Goal: Complete application form

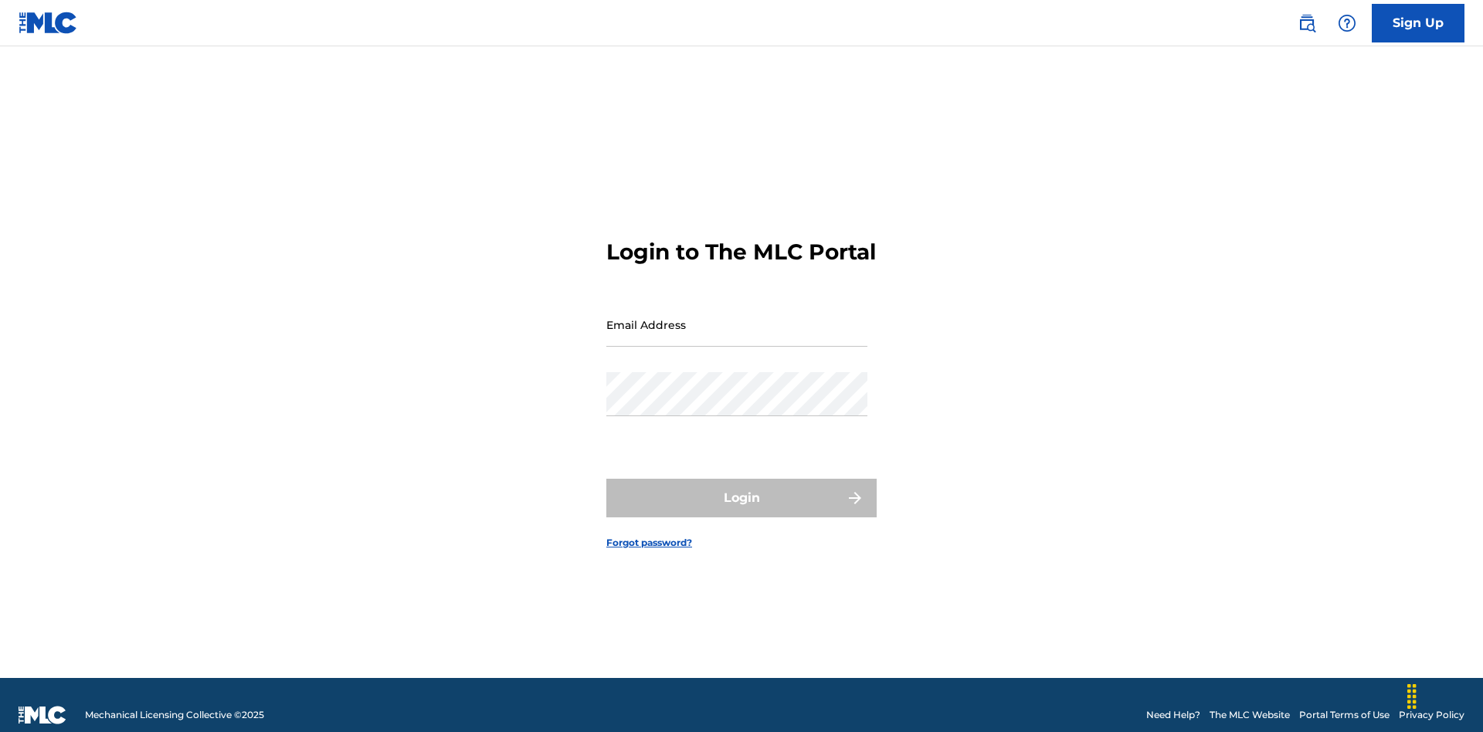
scroll to position [20, 0]
click at [737, 318] on input "Email Address" at bounding box center [737, 325] width 261 height 44
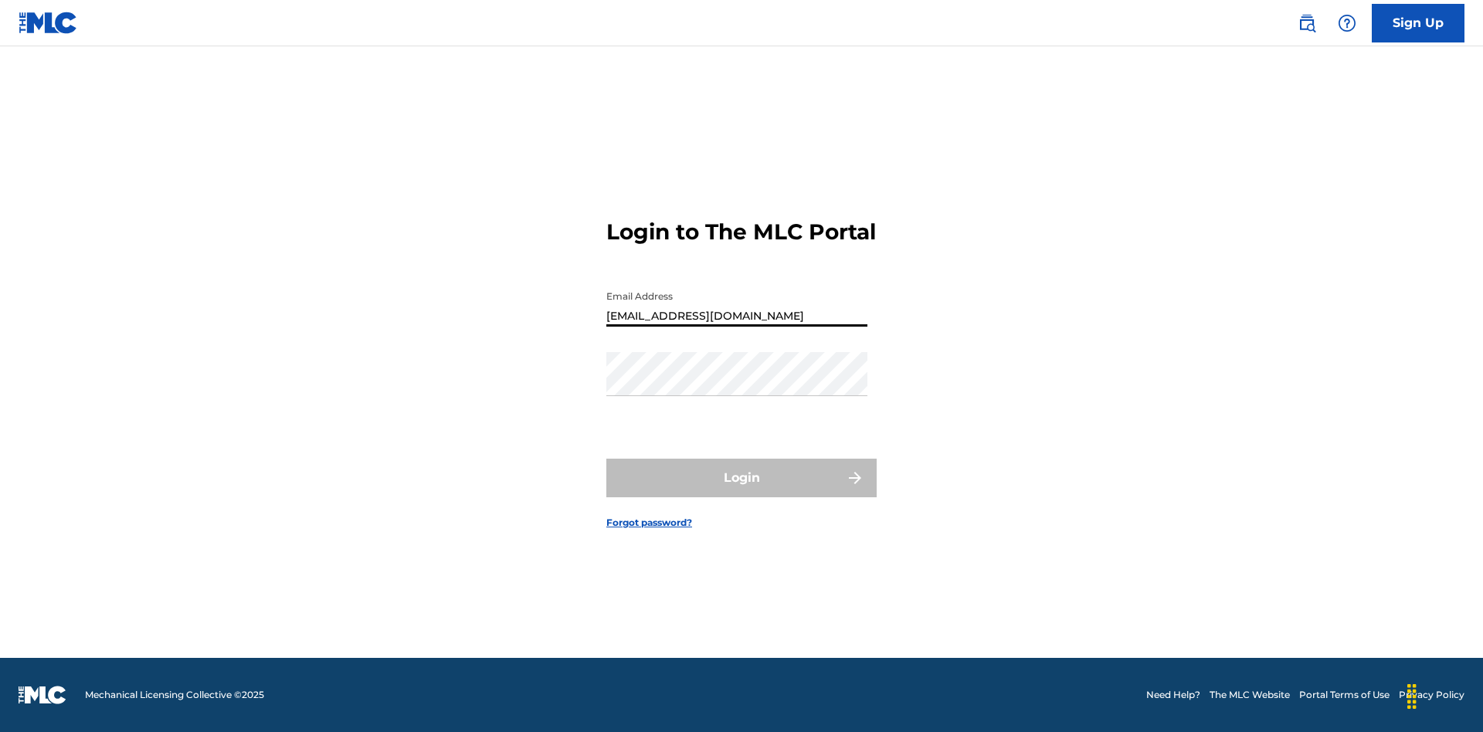
type input "Duke.McTesterson@gmail.com"
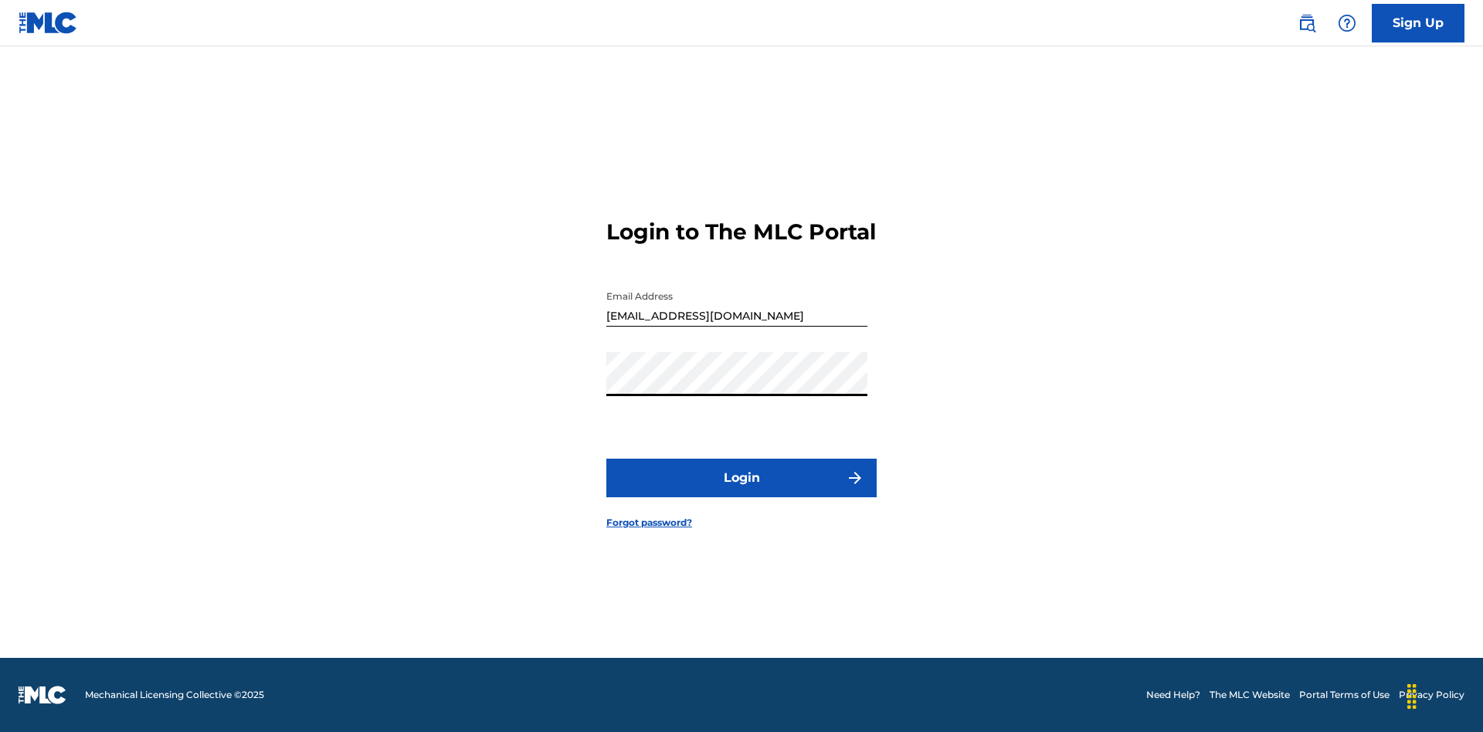
click at [742, 491] on button "Login" at bounding box center [742, 478] width 270 height 39
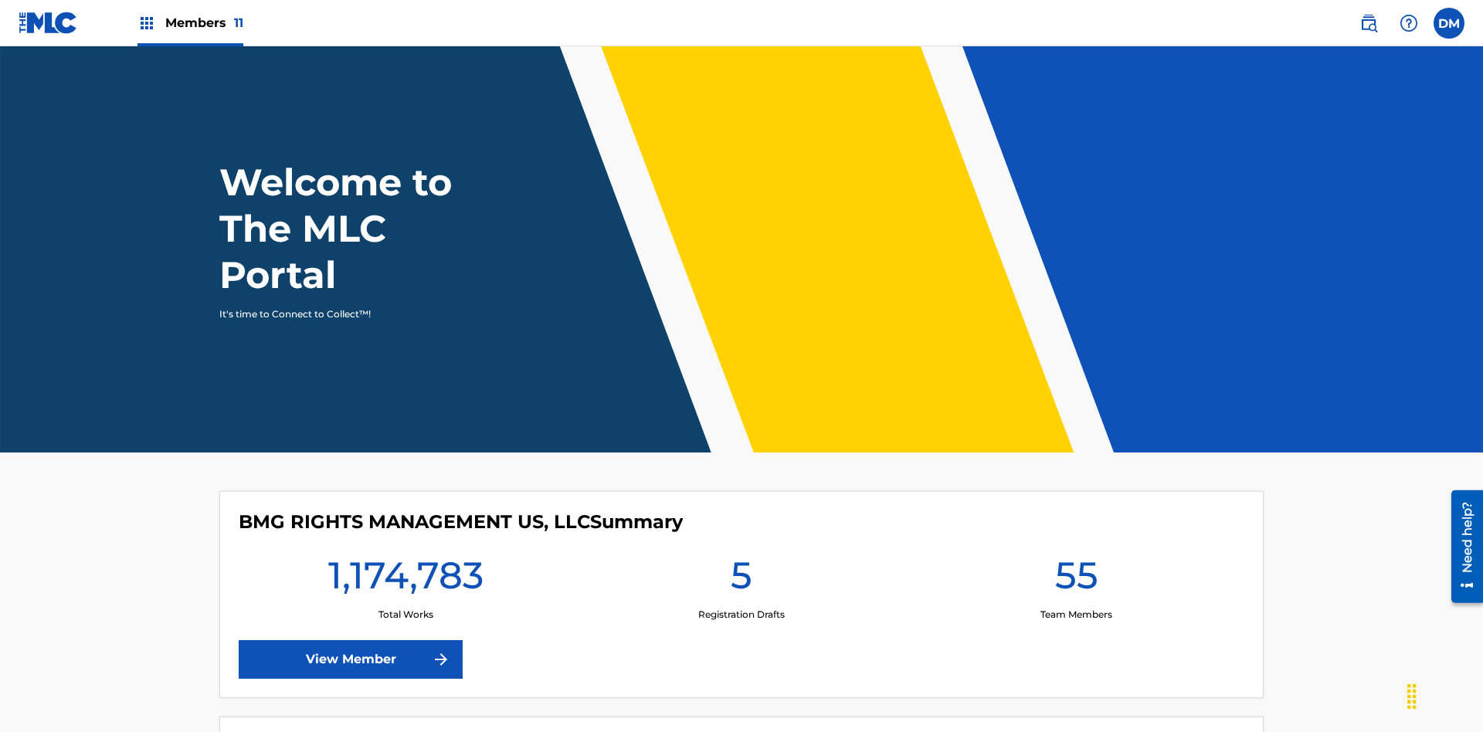
click at [190, 22] on span "Members 11" at bounding box center [204, 23] width 78 height 18
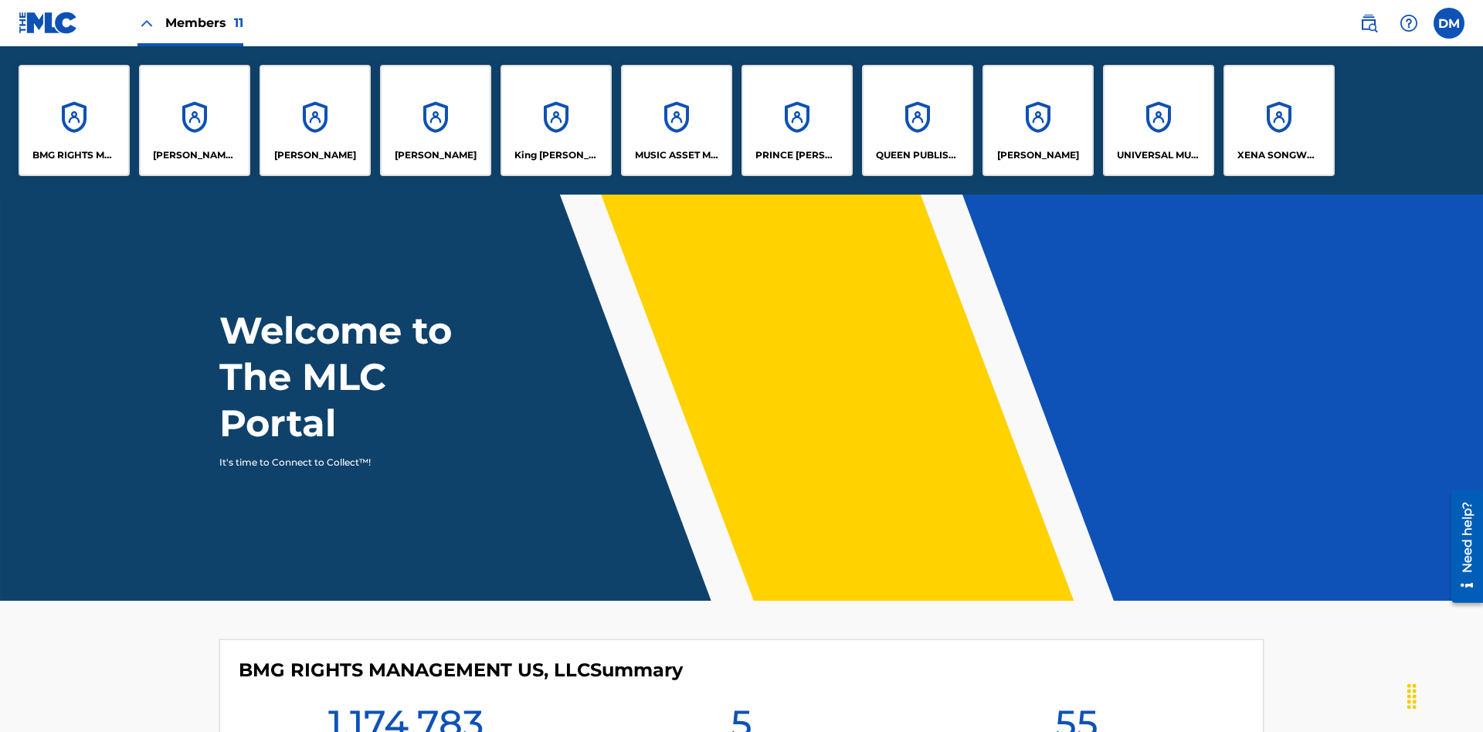
click at [1158, 155] on p "UNIVERSAL MUSIC PUB GROUP" at bounding box center [1159, 155] width 84 height 14
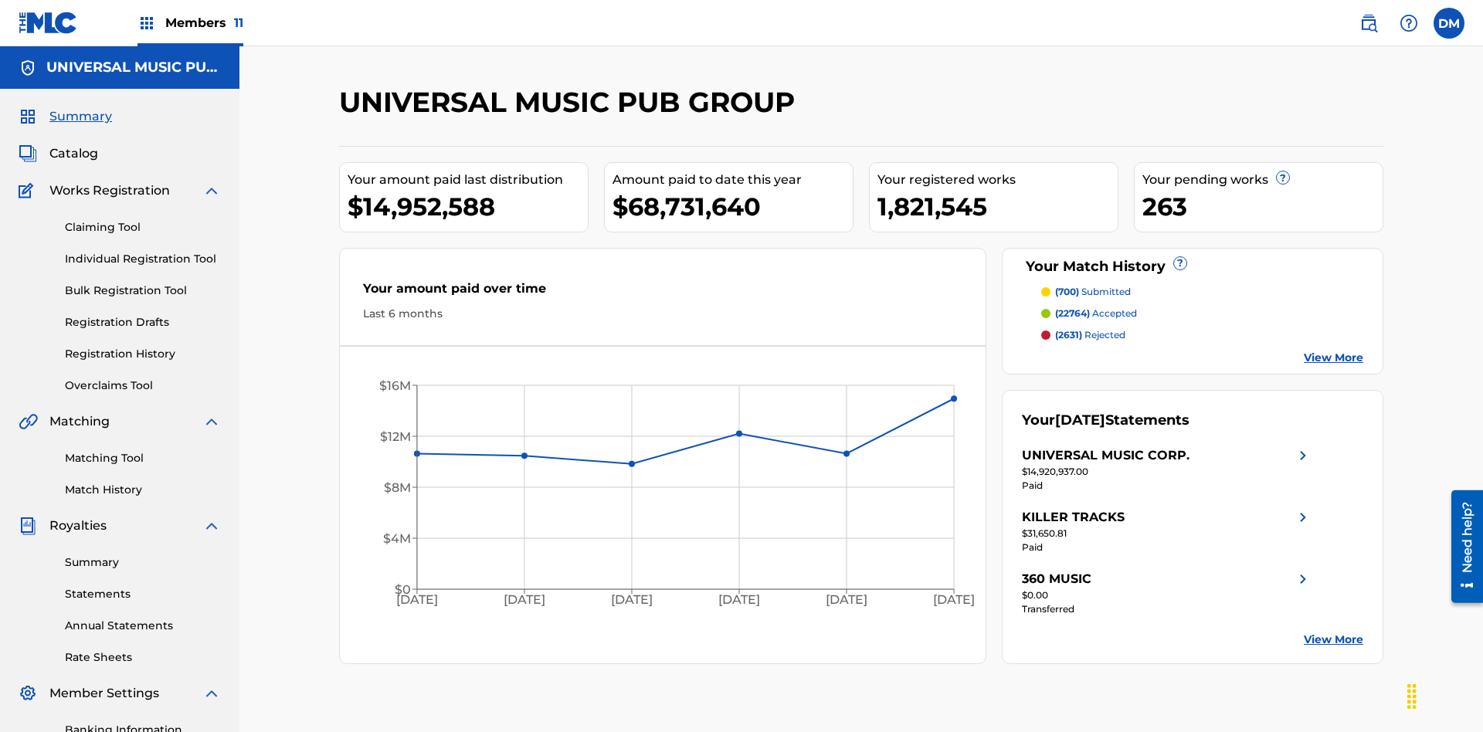
click at [143, 251] on link "Individual Registration Tool" at bounding box center [143, 259] width 156 height 16
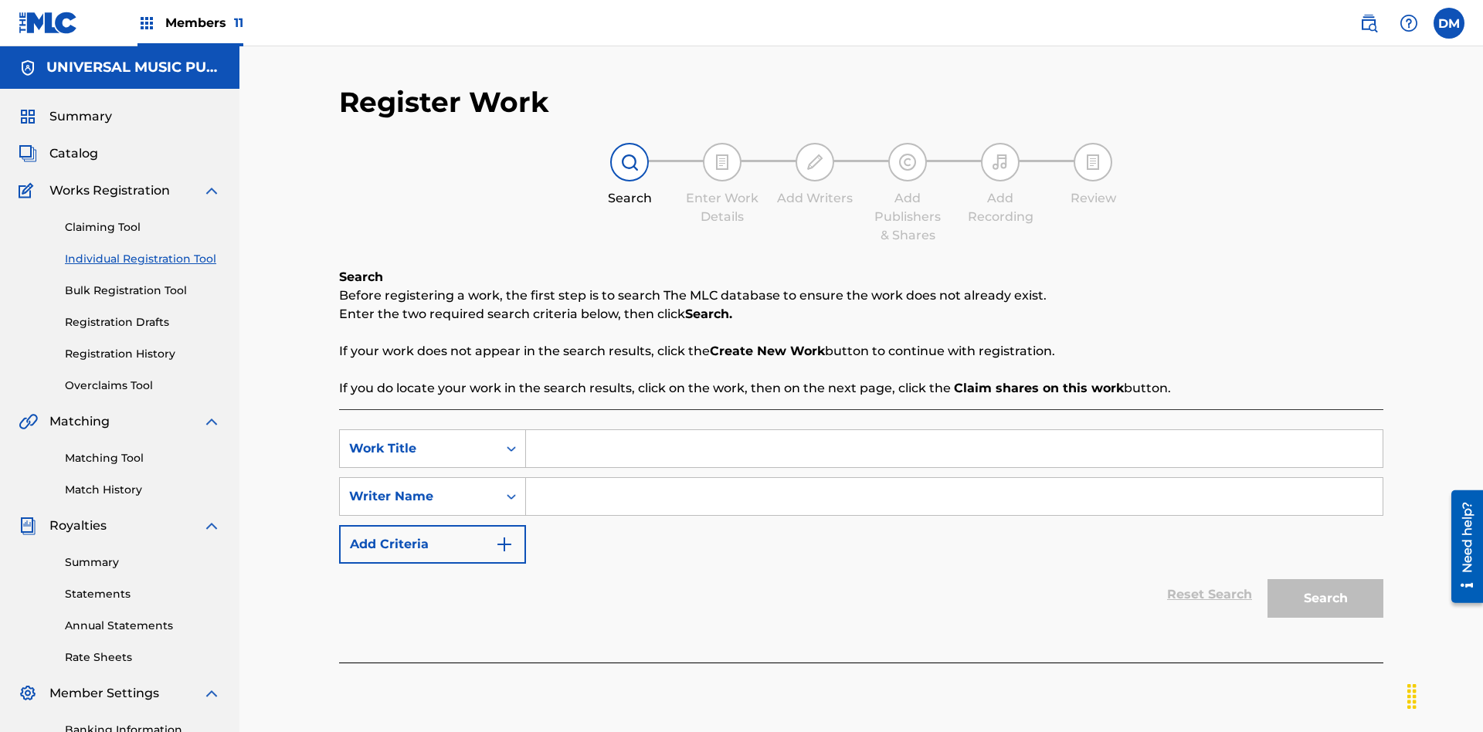
click at [954, 430] on input "Search Form" at bounding box center [954, 448] width 857 height 37
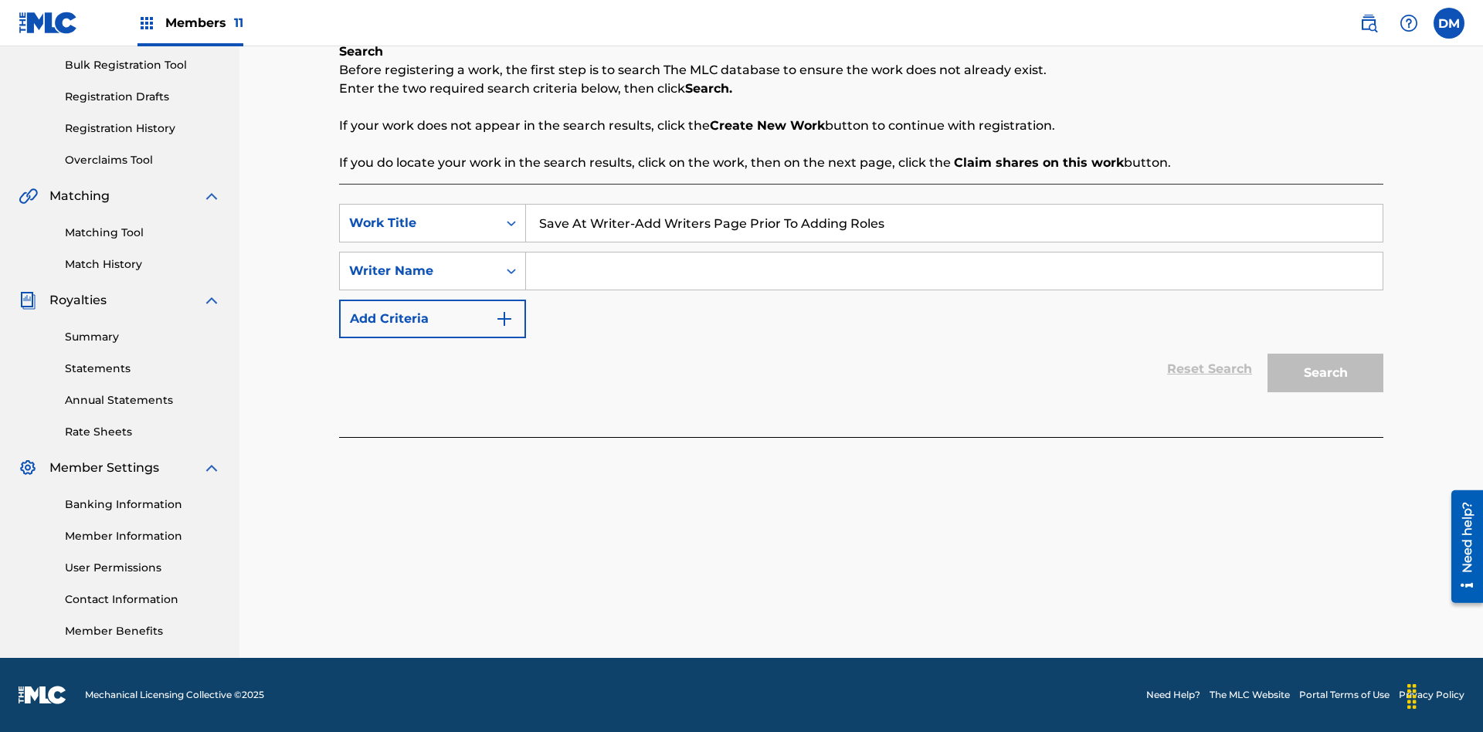
type input "Save At Writer-Add Writers Page Prior To Adding Roles"
click at [954, 271] on input "Search Form" at bounding box center [954, 271] width 857 height 37
type input "QWERTYUIOP"
click at [1326, 373] on button "Search" at bounding box center [1326, 373] width 116 height 39
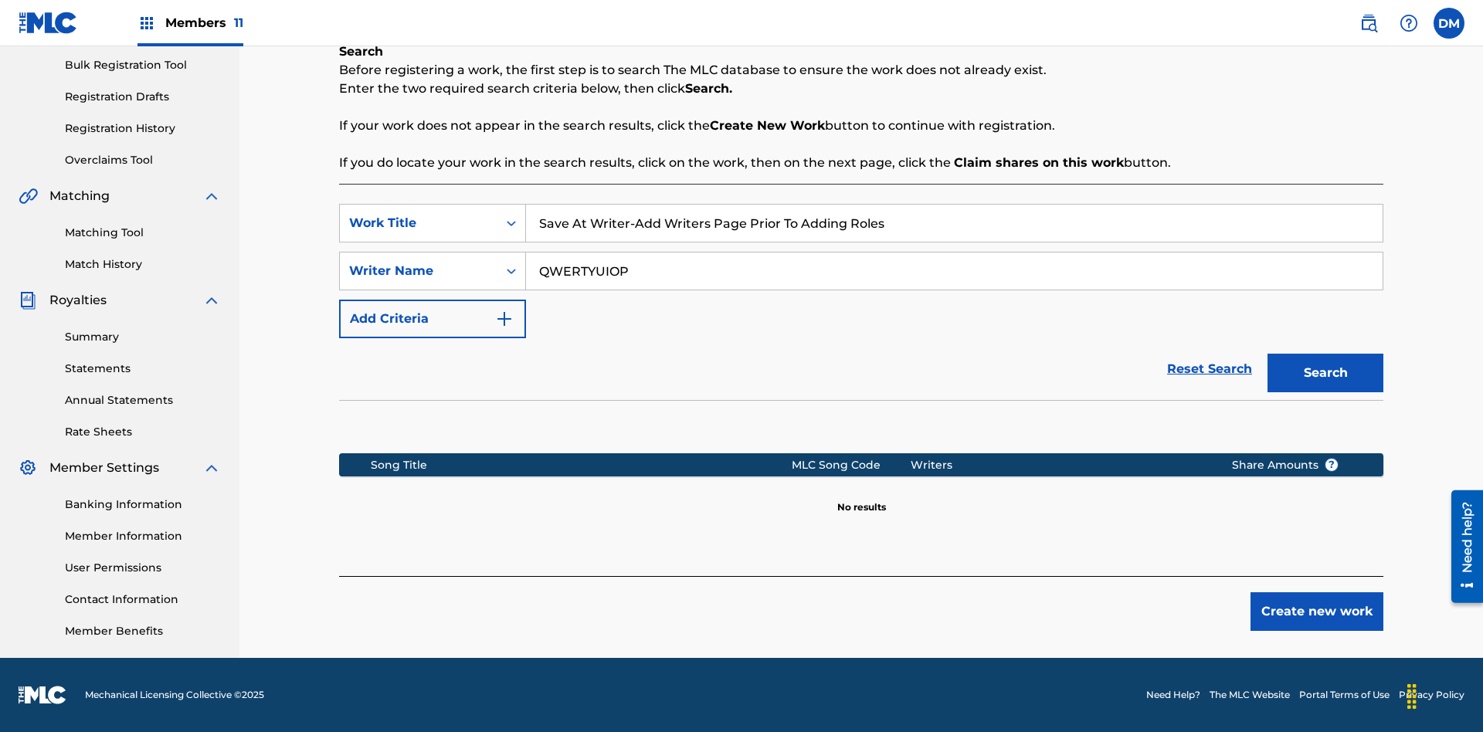
click at [1317, 612] on button "Create new work" at bounding box center [1317, 612] width 133 height 39
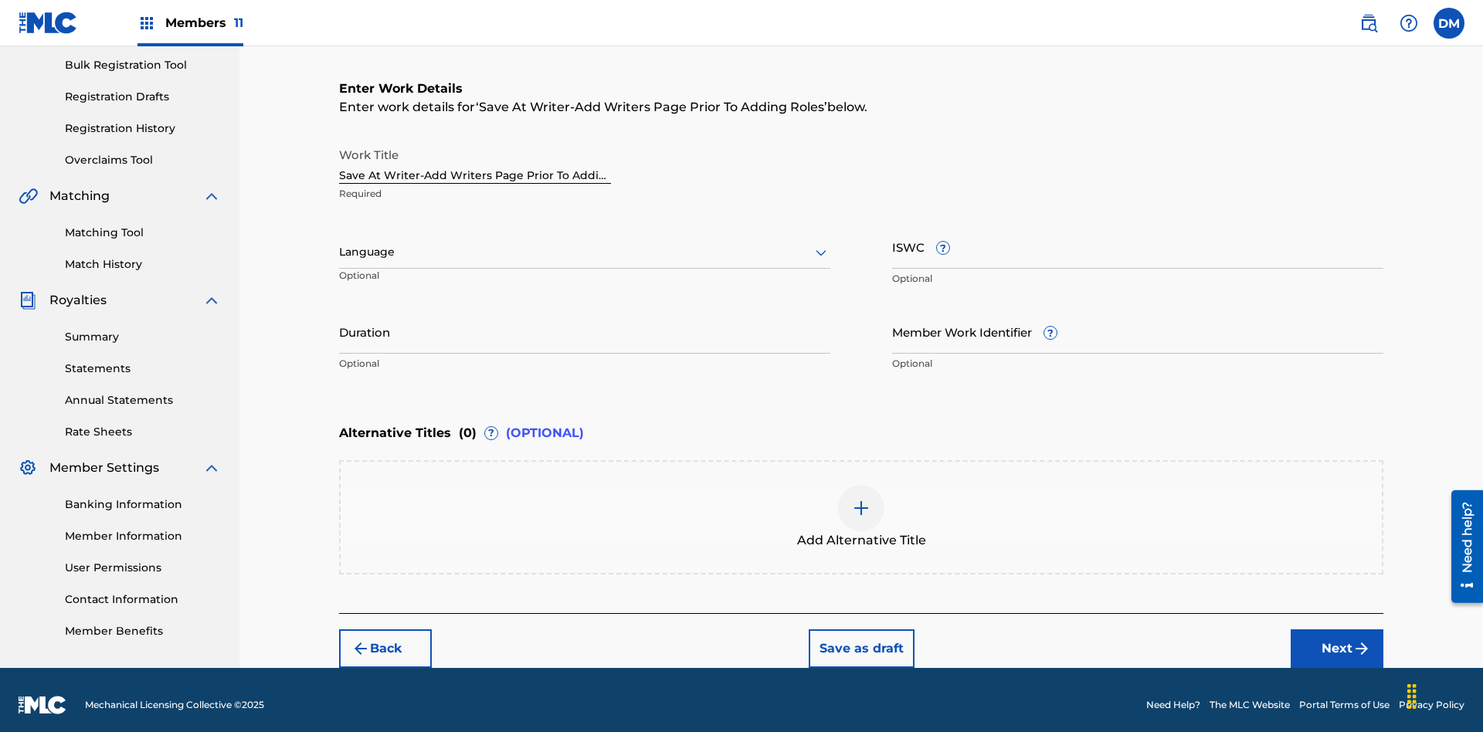
click at [585, 321] on input "Duration" at bounding box center [584, 332] width 491 height 44
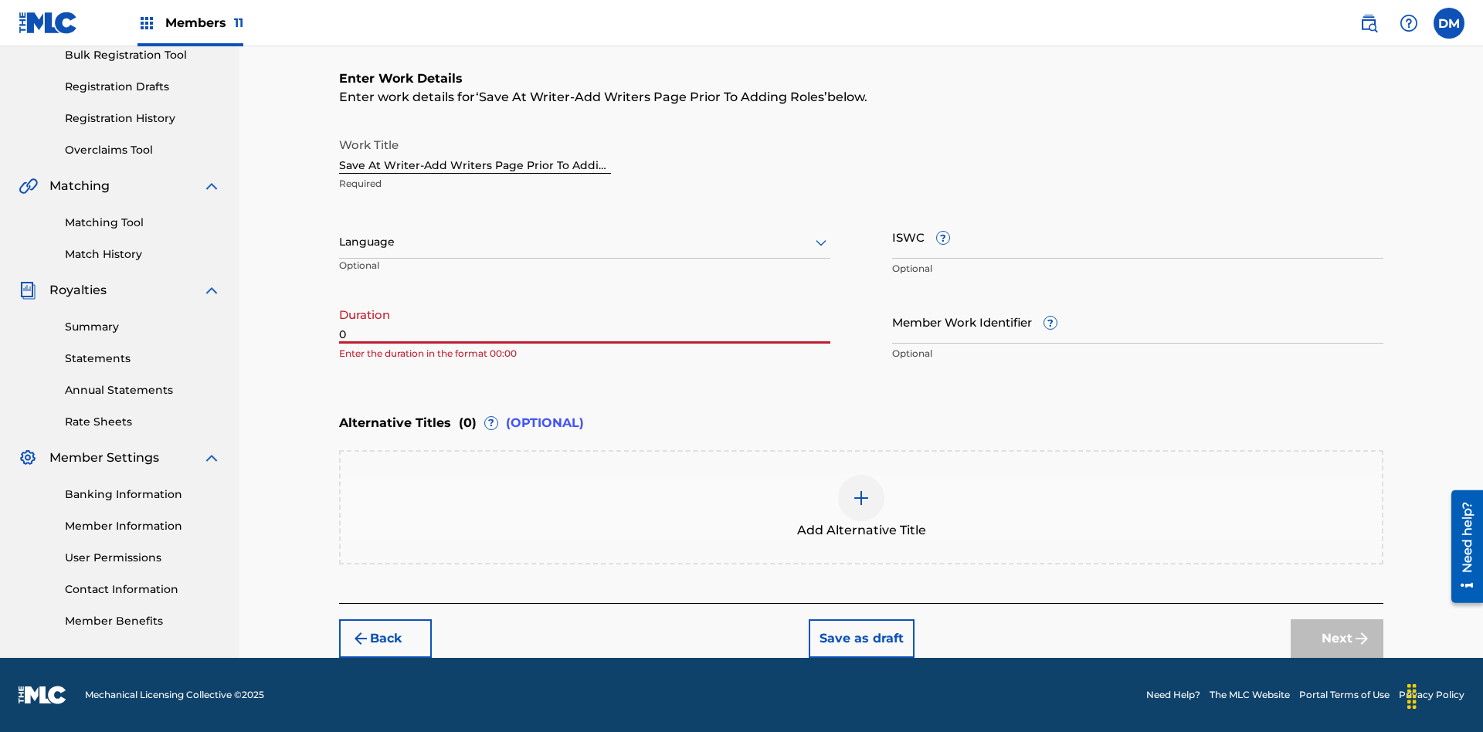
click at [585, 321] on input "0" at bounding box center [584, 322] width 491 height 44
type input "00:00"
click at [821, 243] on icon at bounding box center [821, 242] width 19 height 19
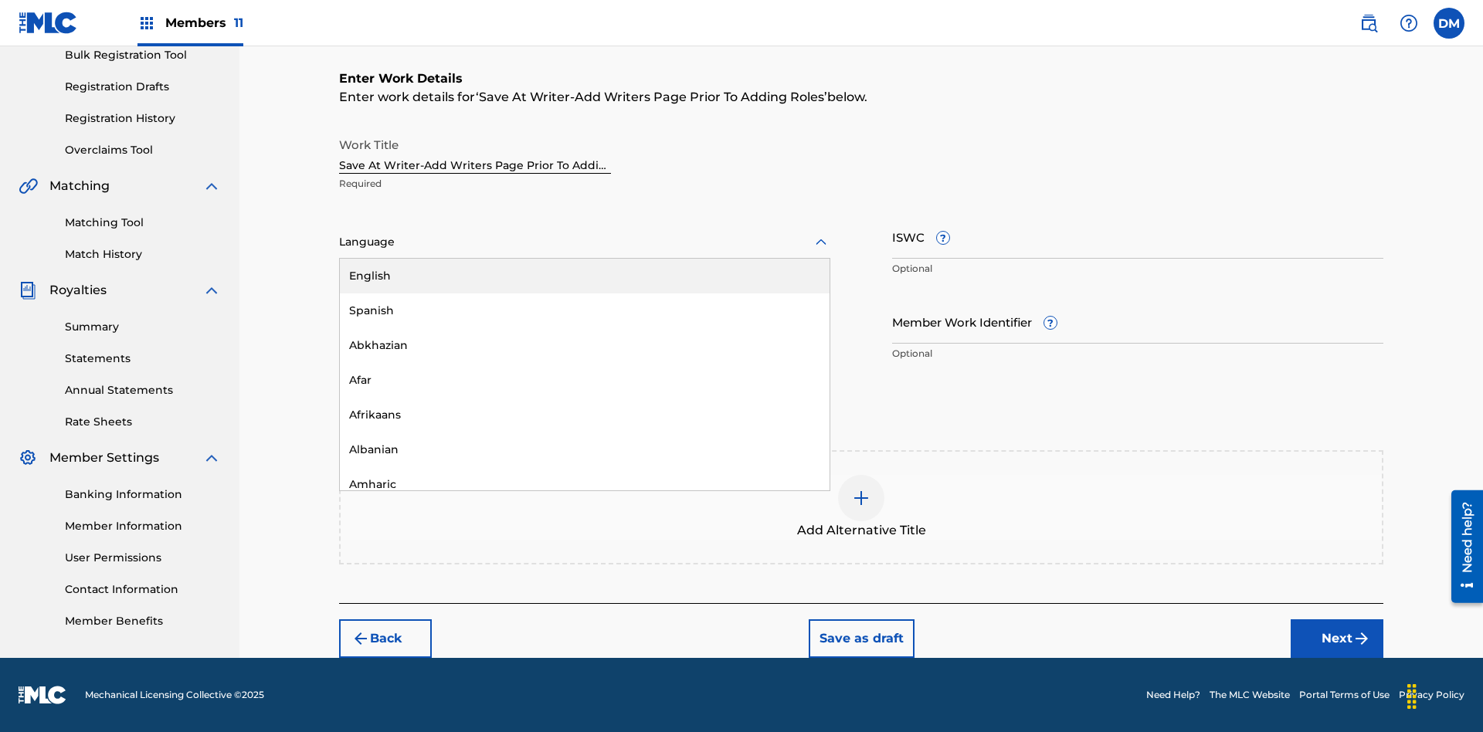
click at [585, 380] on div "Afar" at bounding box center [585, 380] width 490 height 35
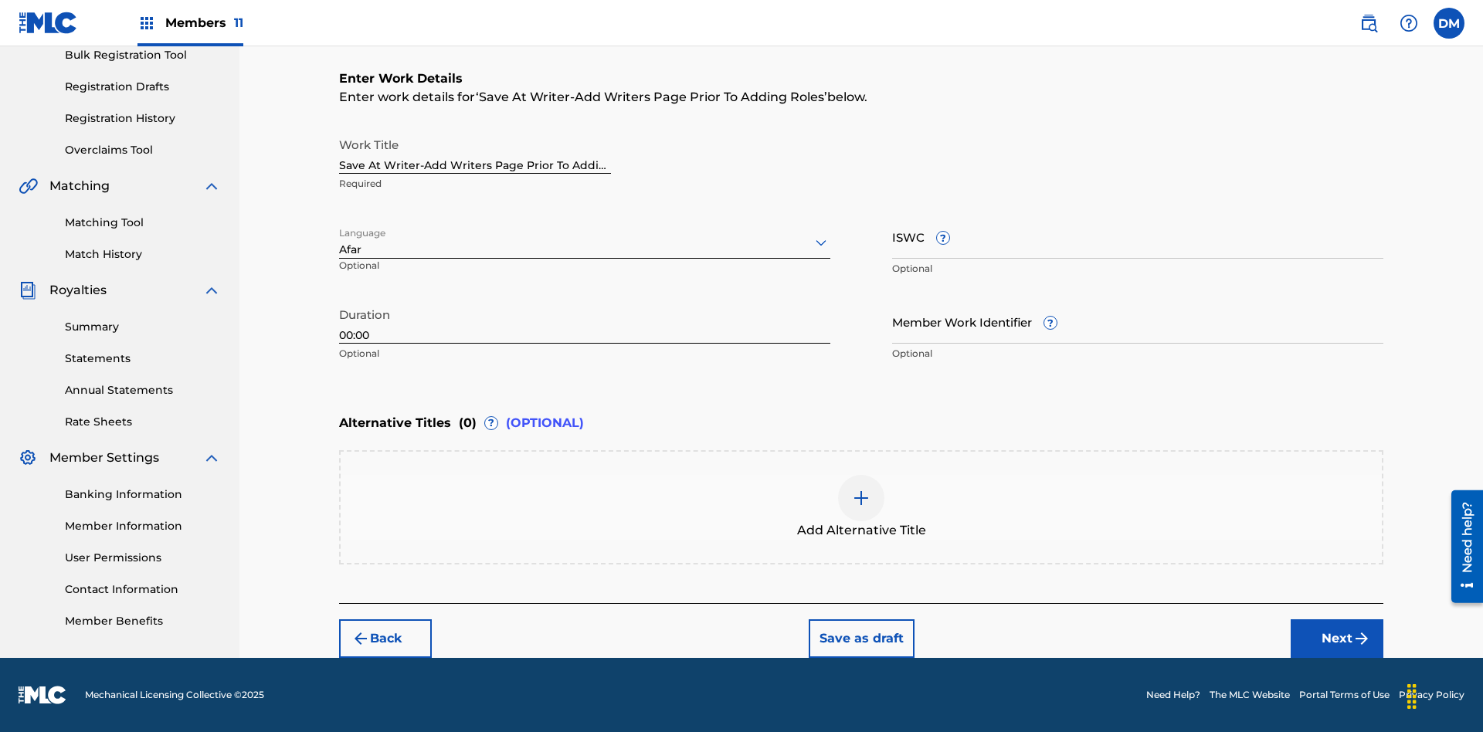
click at [1138, 321] on input "Member Work Identifier ?" at bounding box center [1137, 322] width 491 height 44
type input "2025.08.11.15"
click at [1138, 236] on input "ISWC ?" at bounding box center [1137, 237] width 491 height 44
type input "T-123.456.789-4"
click at [861, 507] on img at bounding box center [861, 498] width 19 height 19
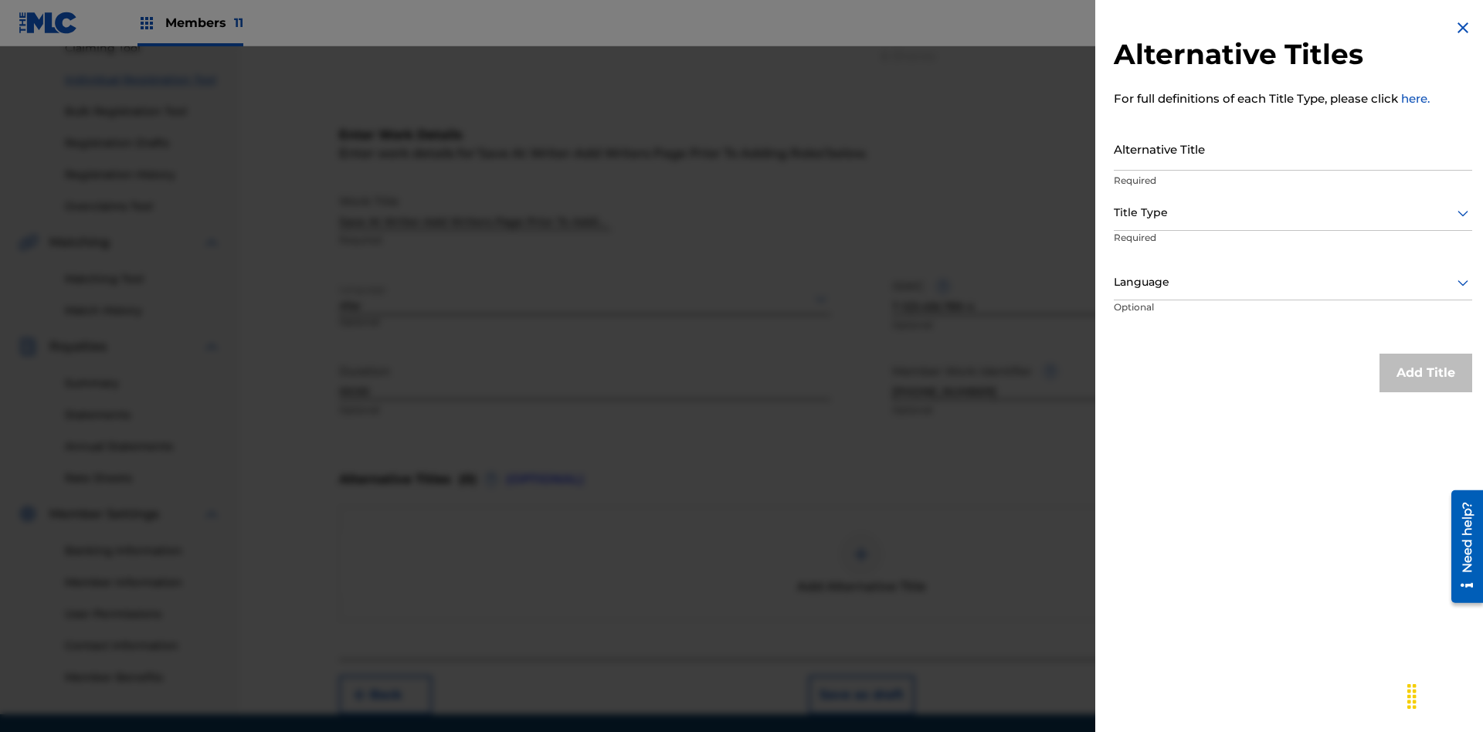
click at [1293, 148] on input "Alternative Title" at bounding box center [1293, 149] width 358 height 44
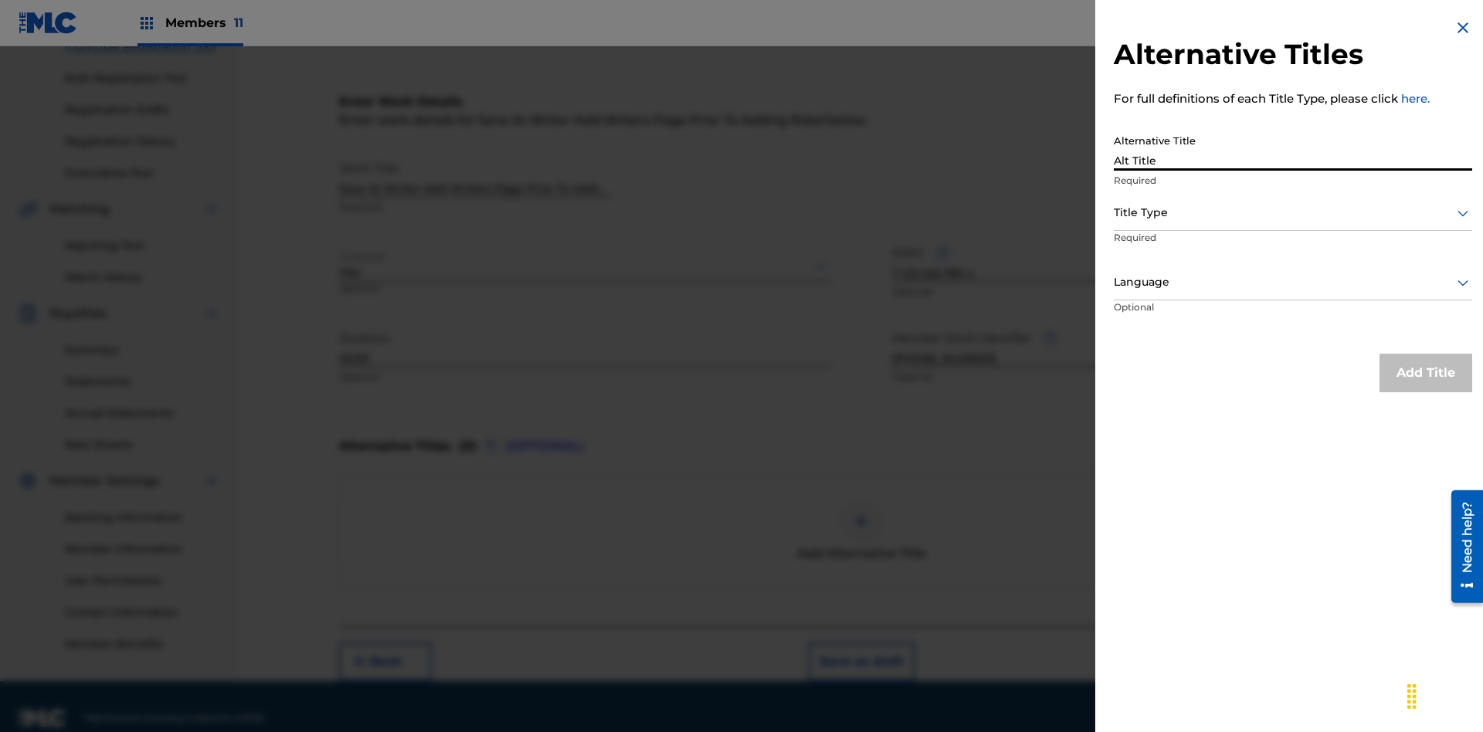
type input "Alt Title"
click at [1293, 212] on div at bounding box center [1293, 212] width 358 height 19
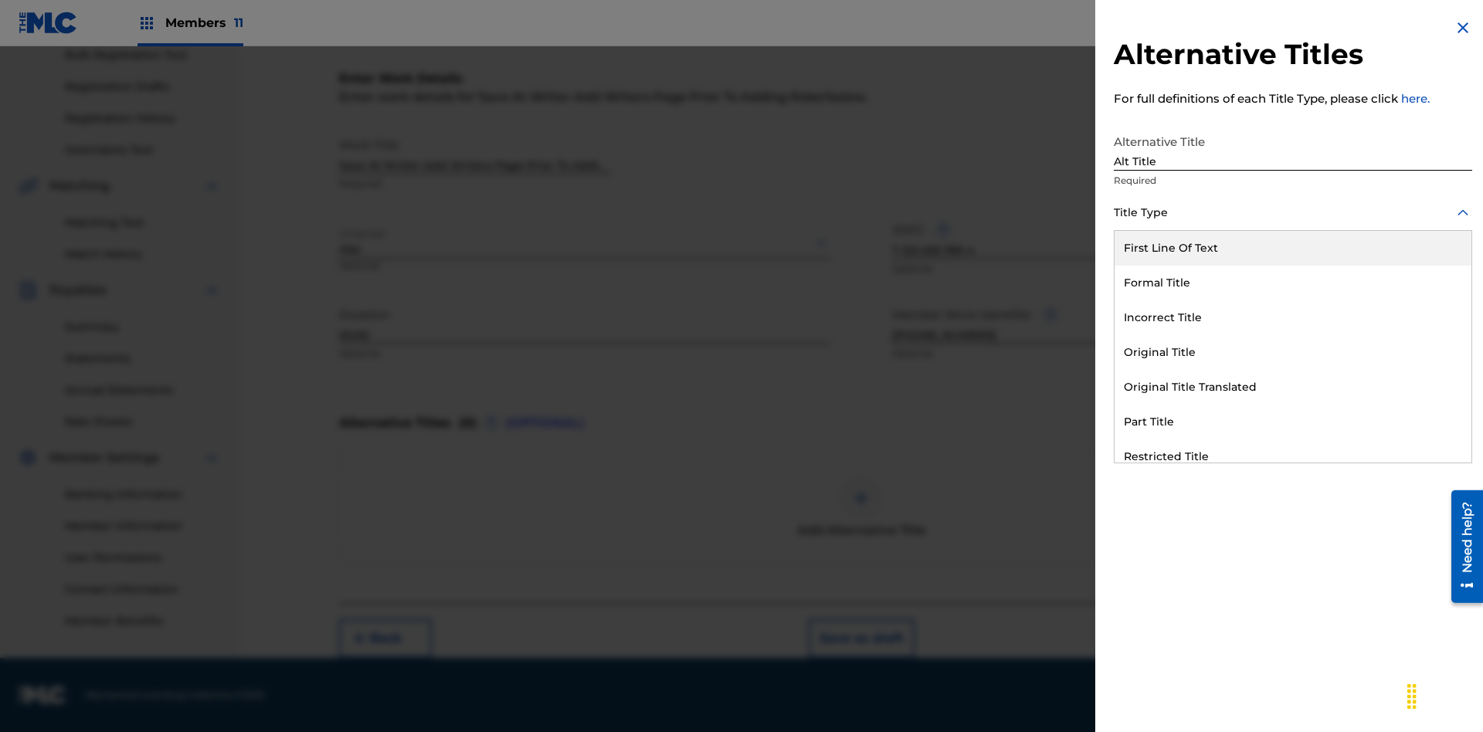
click at [1293, 352] on div "Original Title" at bounding box center [1293, 352] width 357 height 35
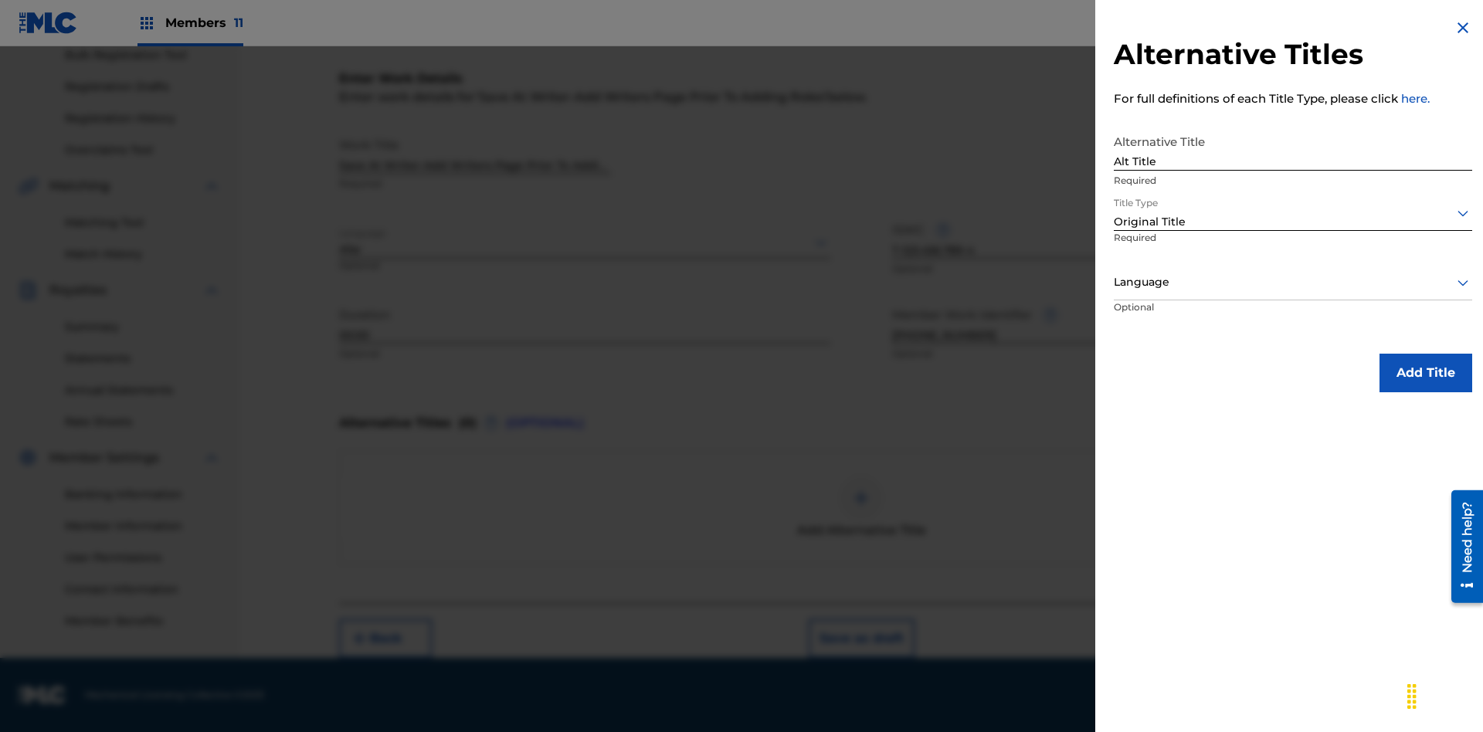
click at [1293, 282] on div at bounding box center [1293, 282] width 358 height 19
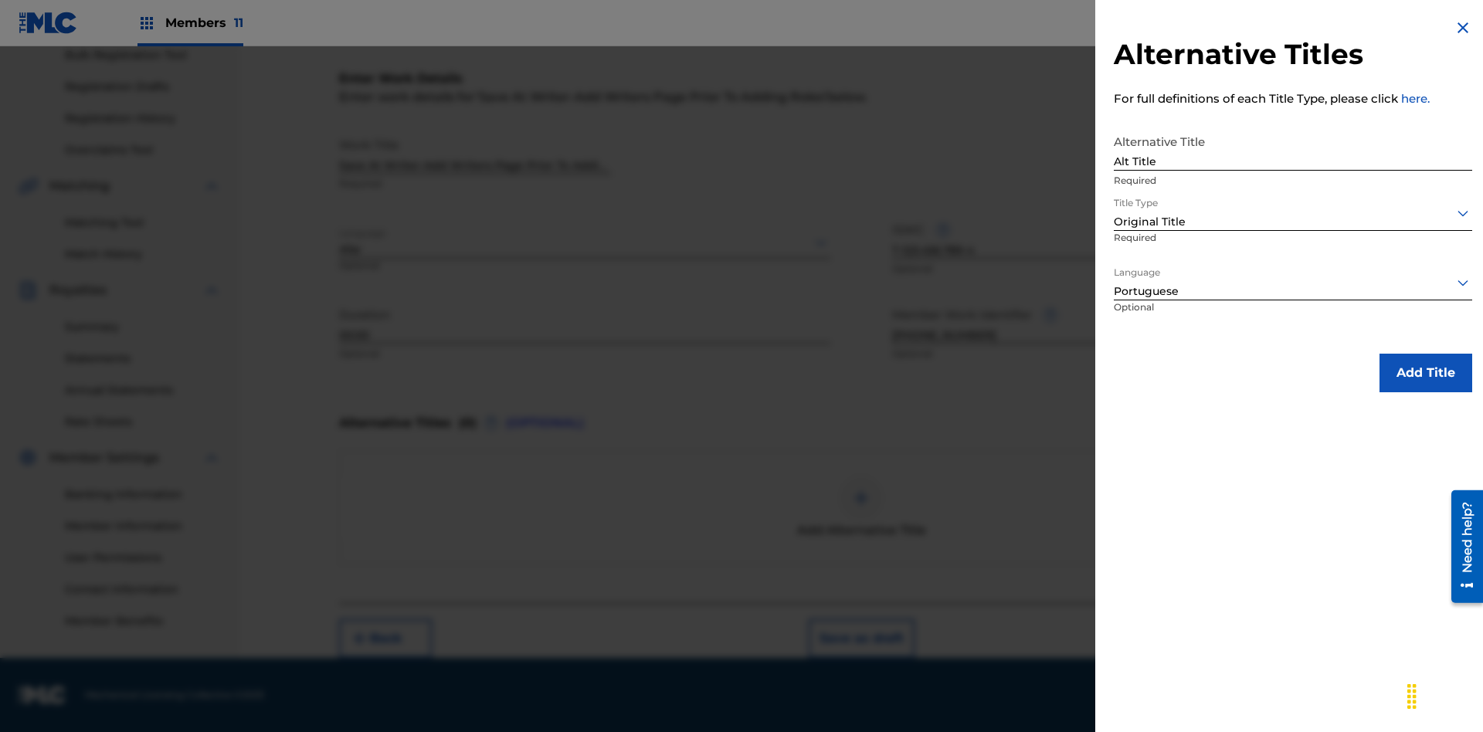
click at [1426, 372] on button "Add Title" at bounding box center [1426, 373] width 93 height 39
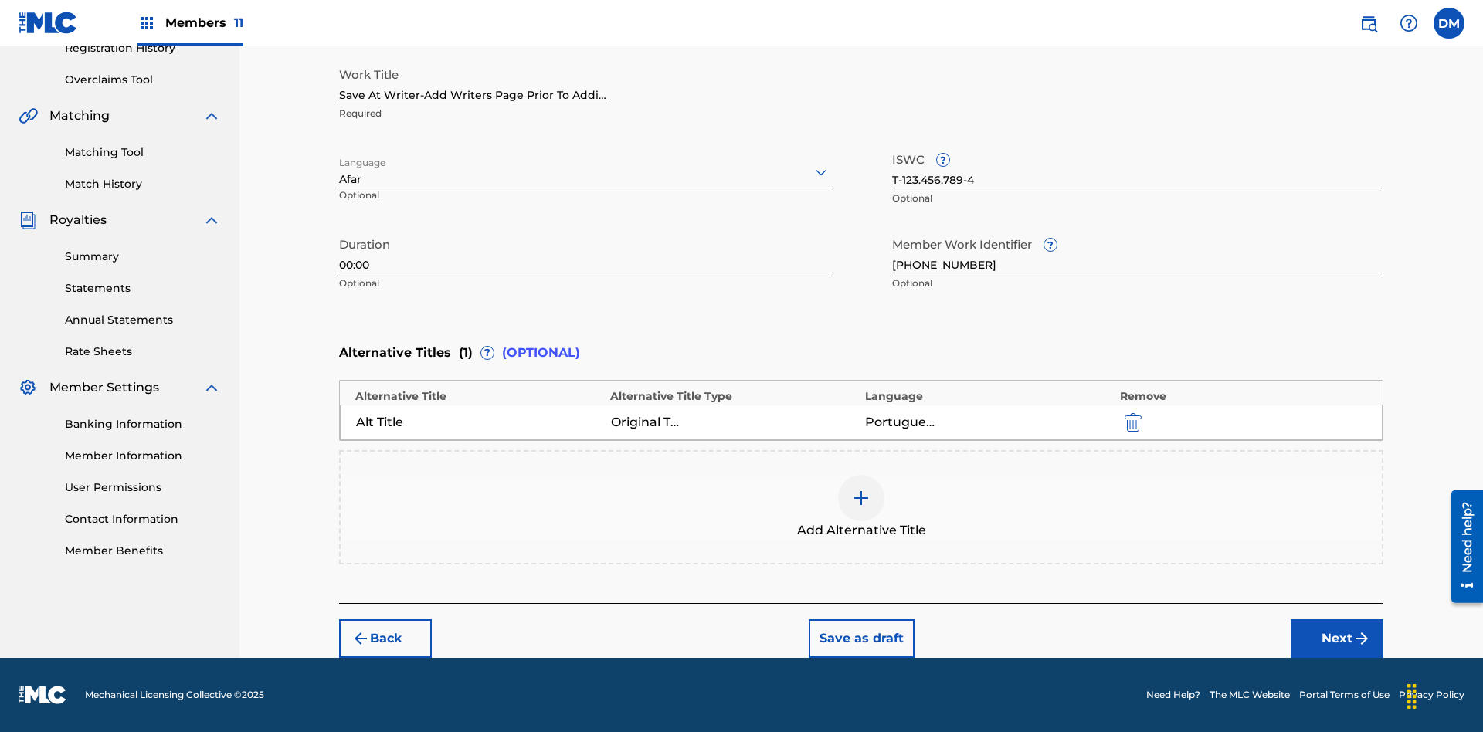
click at [1337, 639] on button "Next" at bounding box center [1337, 639] width 93 height 39
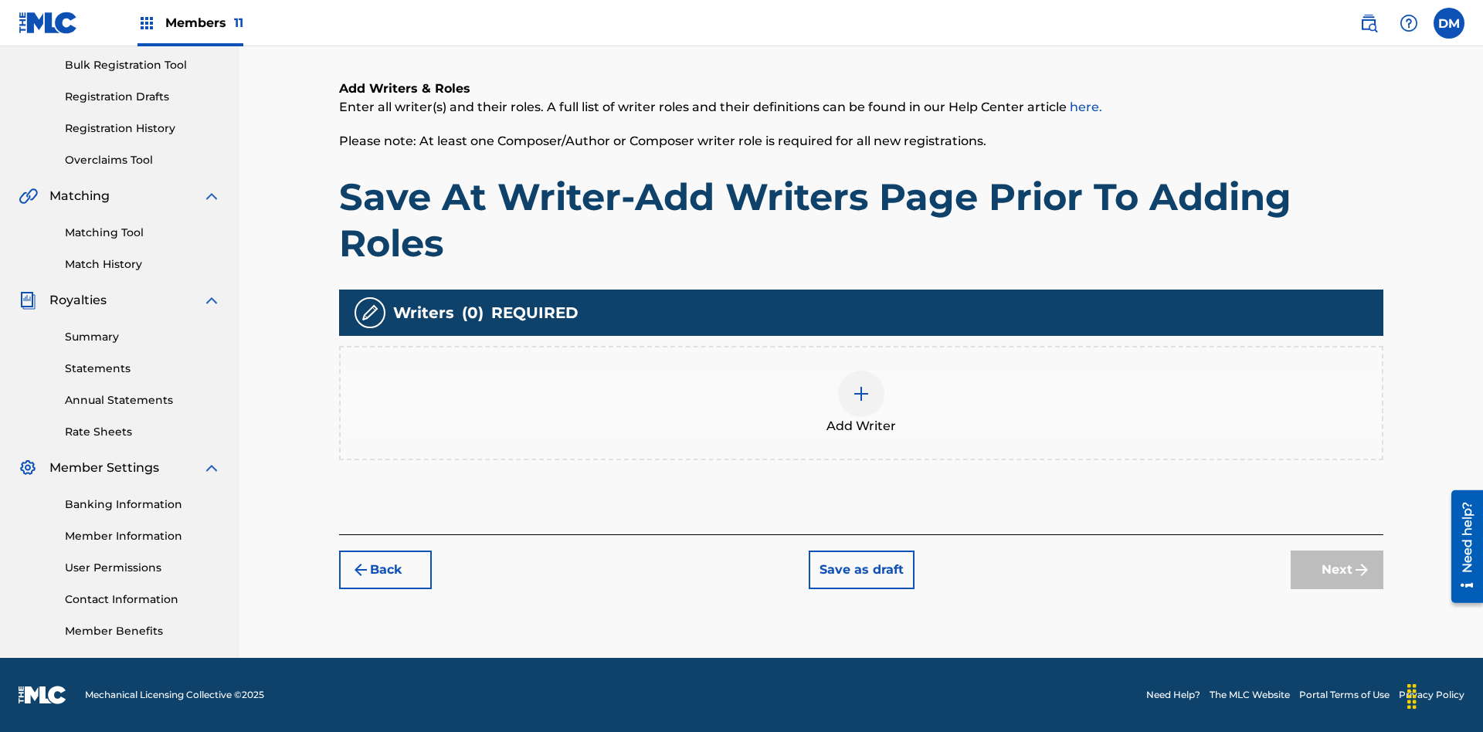
scroll to position [226, 0]
click at [861, 403] on img at bounding box center [861, 394] width 19 height 19
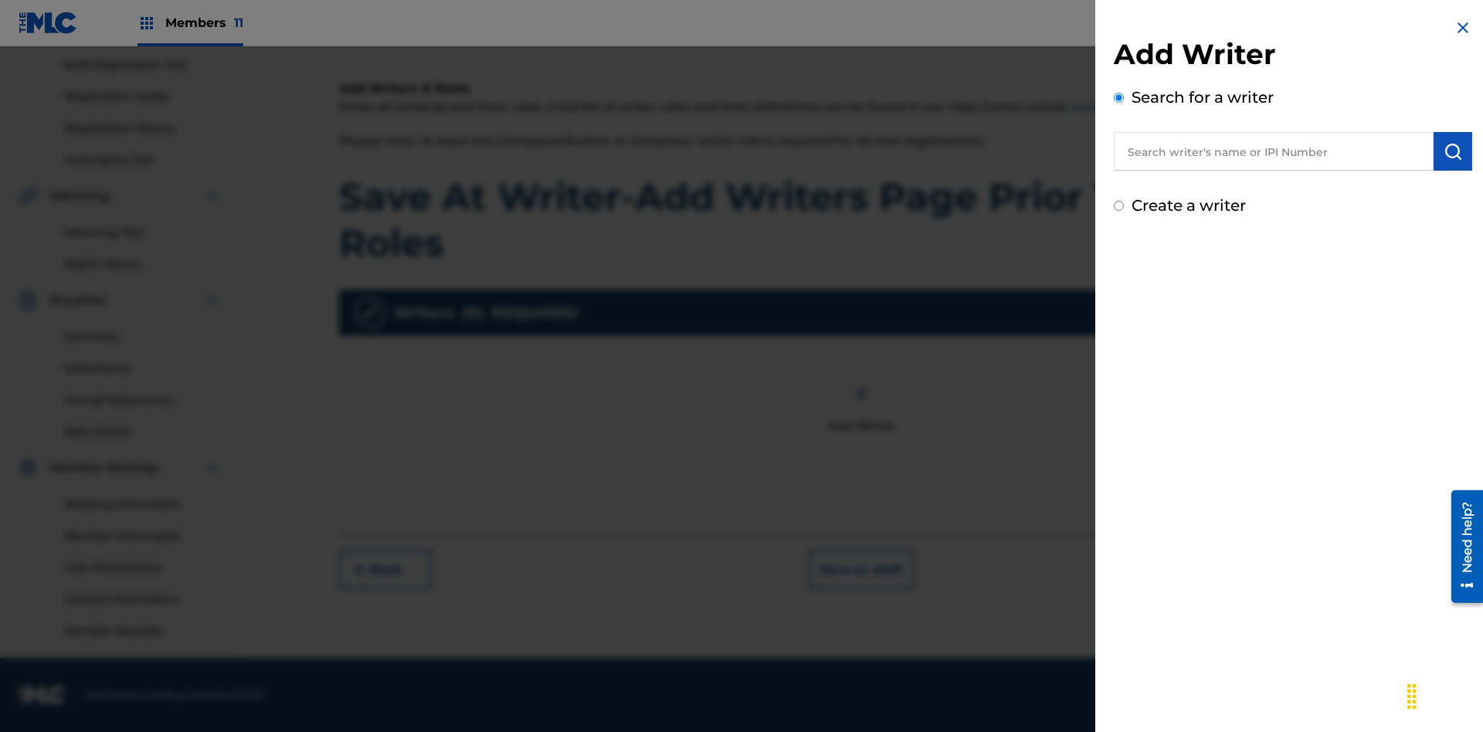
click at [1274, 151] on input "text" at bounding box center [1274, 151] width 320 height 39
type input "MARK STEVEN BERKOWITZ"
click at [1453, 151] on img "submit" at bounding box center [1453, 151] width 19 height 19
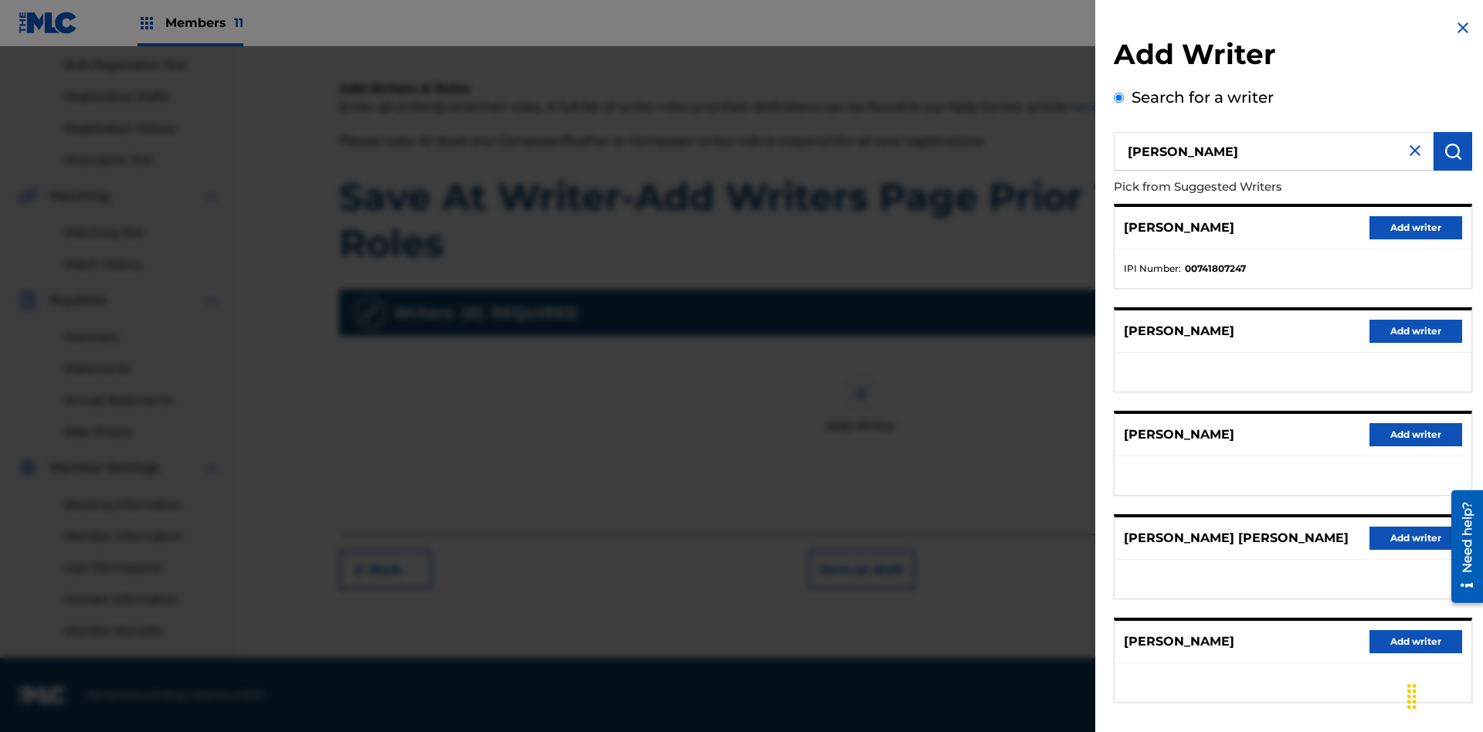
click at [1416, 227] on button "Add writer" at bounding box center [1416, 227] width 93 height 23
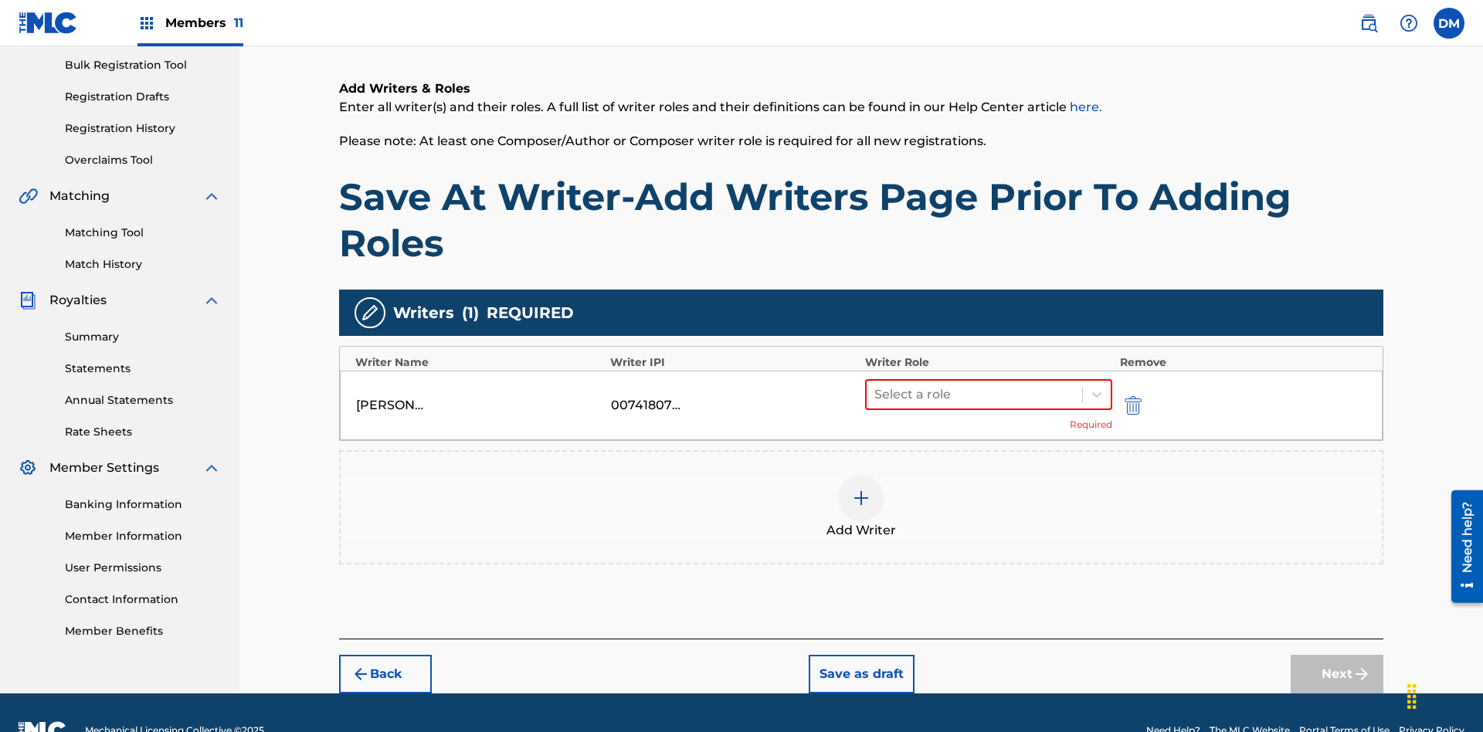
scroll to position [261, 0]
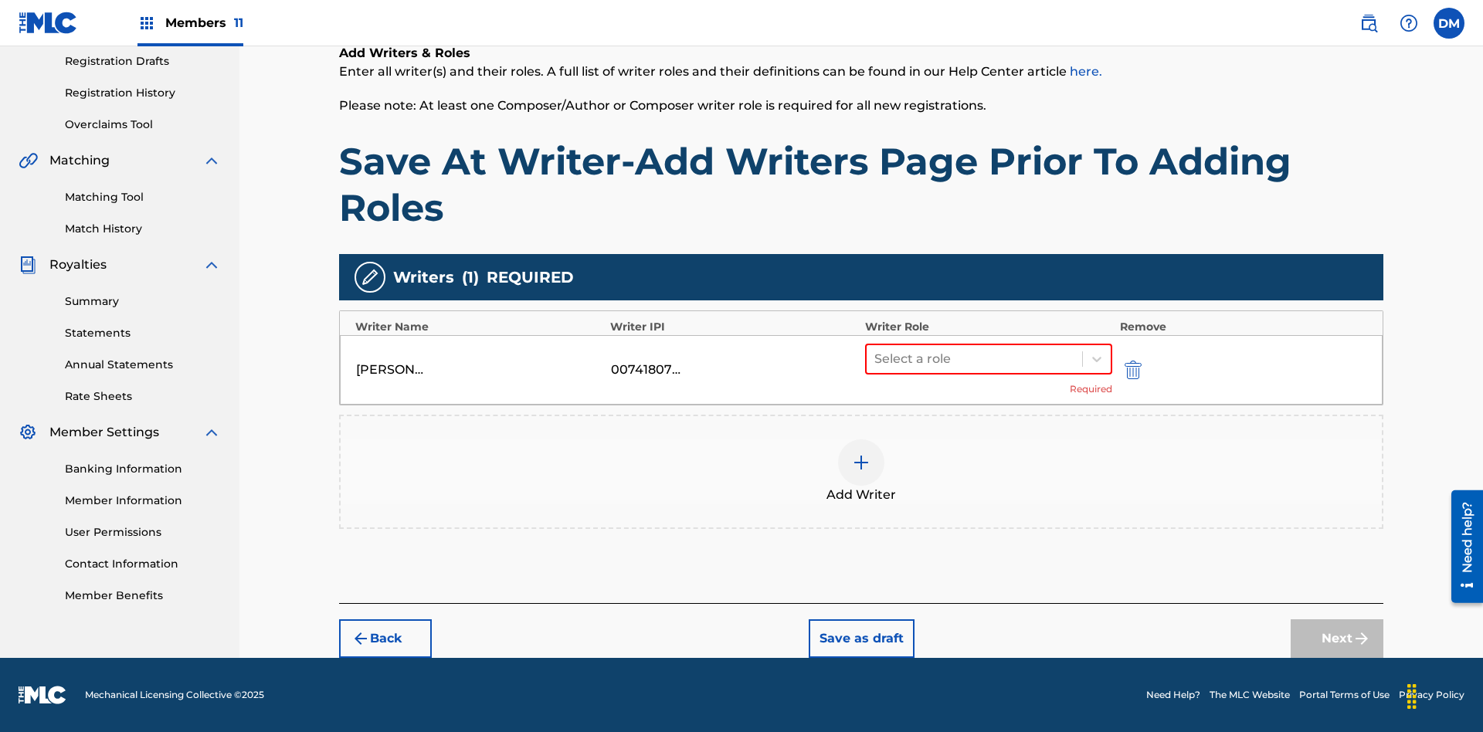
click at [861, 639] on button "Save as draft" at bounding box center [862, 639] width 106 height 39
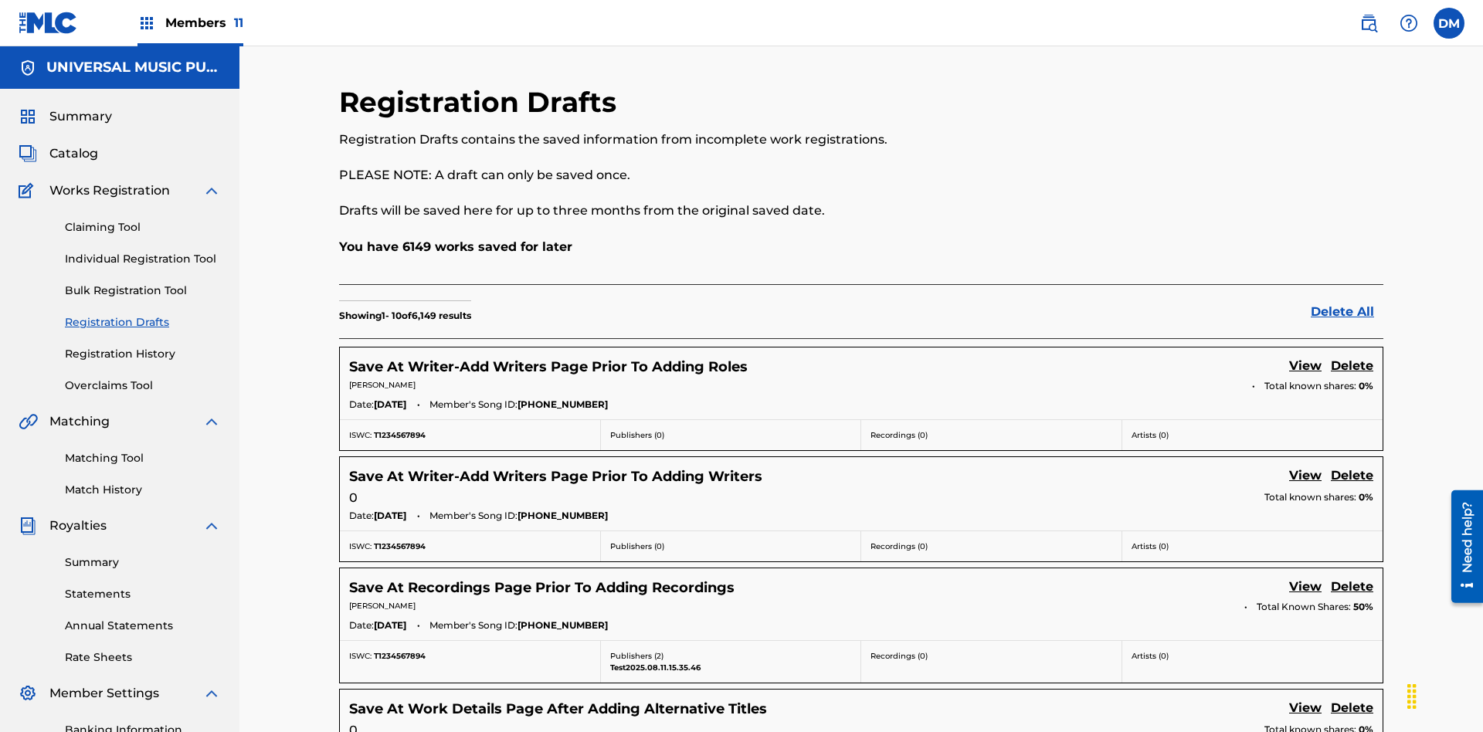
click at [1306, 357] on link "View" at bounding box center [1306, 367] width 32 height 21
